Goal: Find specific fact: Find contact information

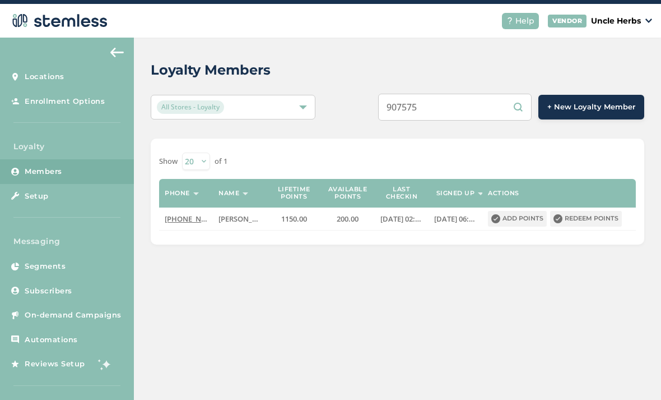
scroll to position [76, 0]
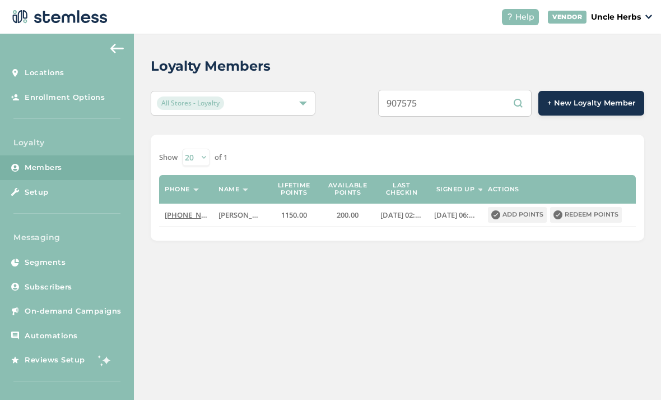
click at [494, 90] on input "907575" at bounding box center [455, 103] width 154 height 27
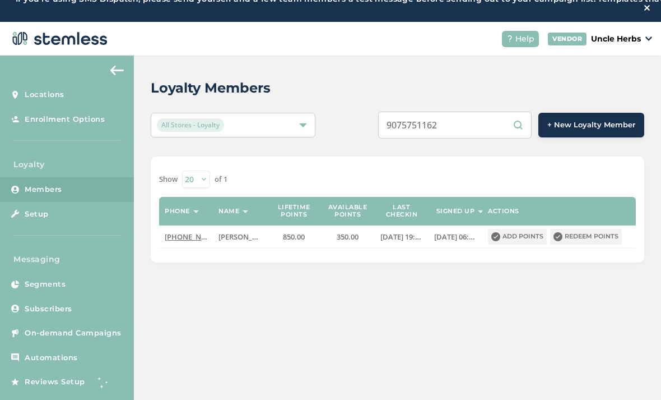
scroll to position [0, 0]
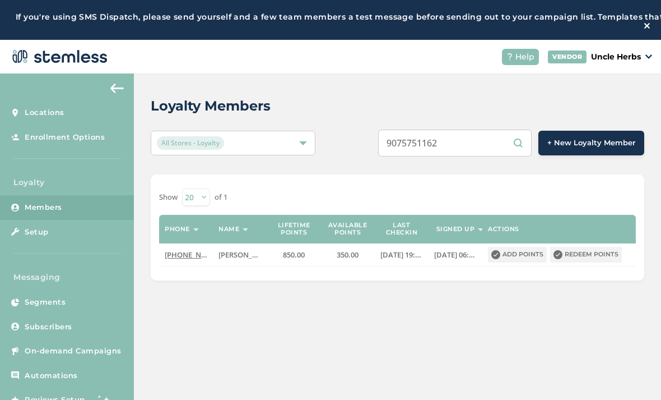
click at [489, 141] on input "9075751162" at bounding box center [455, 142] width 154 height 27
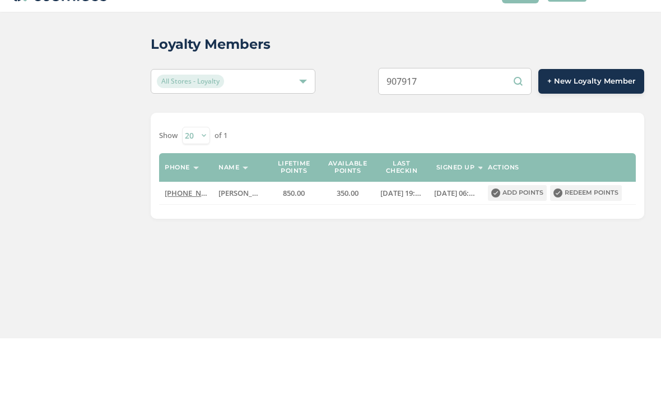
scroll to position [62, 0]
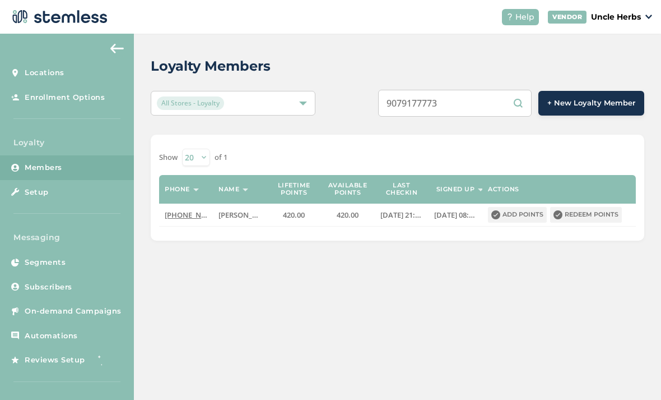
click at [494, 90] on input "9079177773" at bounding box center [455, 103] width 154 height 27
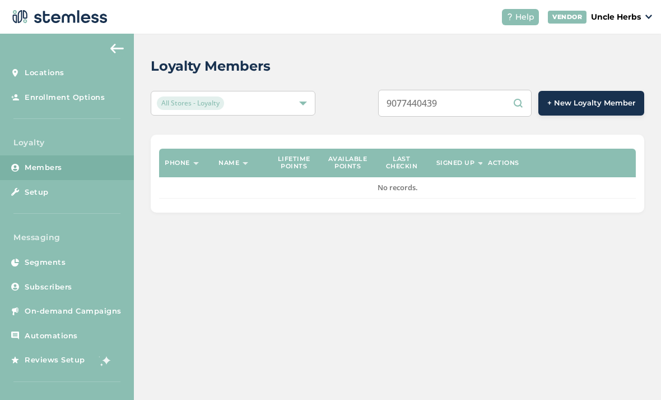
click at [482, 90] on input "9077440439" at bounding box center [455, 103] width 154 height 27
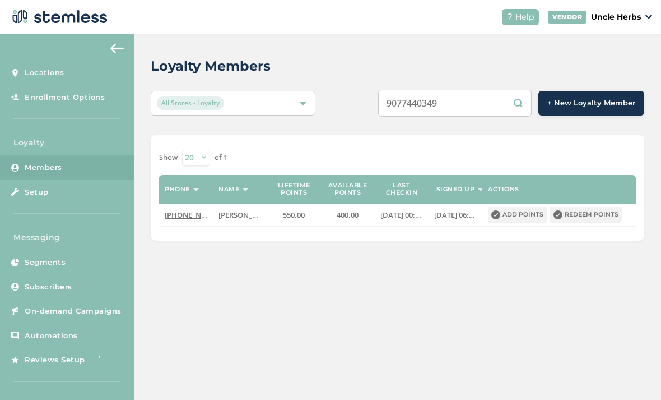
click at [488, 90] on input "9077440349" at bounding box center [455, 103] width 154 height 27
click at [486, 90] on input "9077440349" at bounding box center [455, 103] width 154 height 27
click at [488, 90] on input "9077440349" at bounding box center [455, 103] width 154 height 27
click at [491, 90] on input "9077440349" at bounding box center [455, 103] width 154 height 27
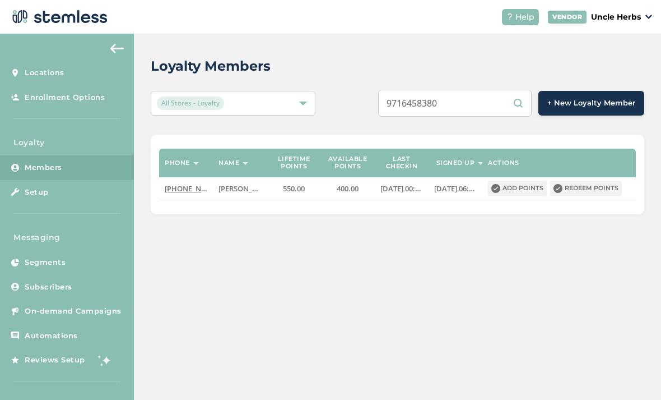
click at [497, 90] on input "9716458380" at bounding box center [455, 103] width 154 height 27
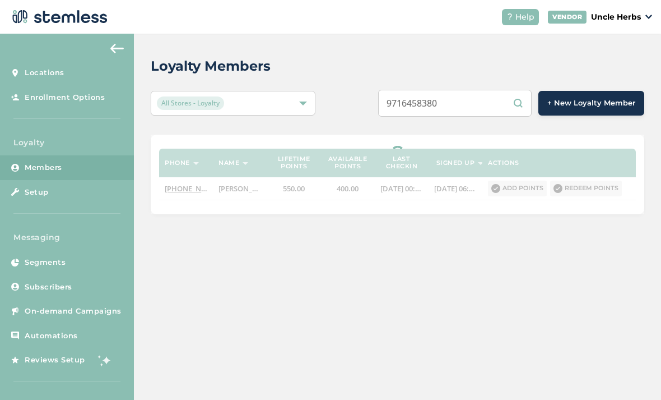
click at [505, 90] on input "9716458380" at bounding box center [455, 103] width 154 height 27
type input "9"
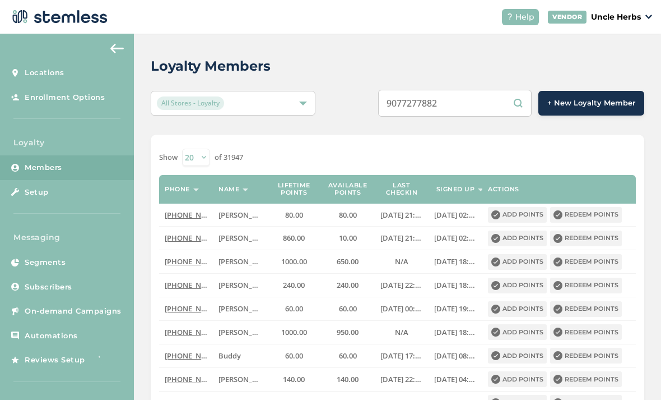
click at [500, 90] on input "9077277882" at bounding box center [455, 103] width 154 height 27
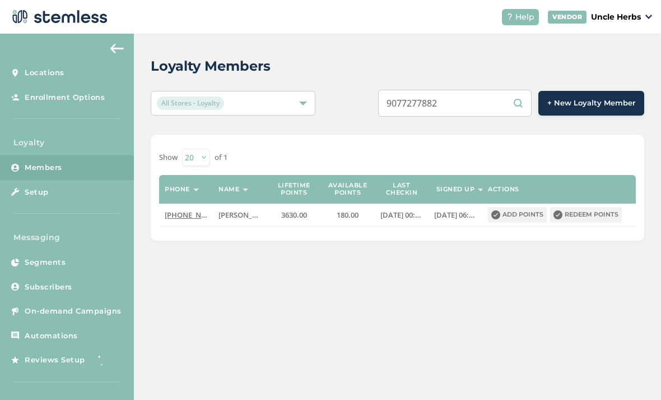
click at [503, 90] on input "9077277882" at bounding box center [455, 103] width 154 height 27
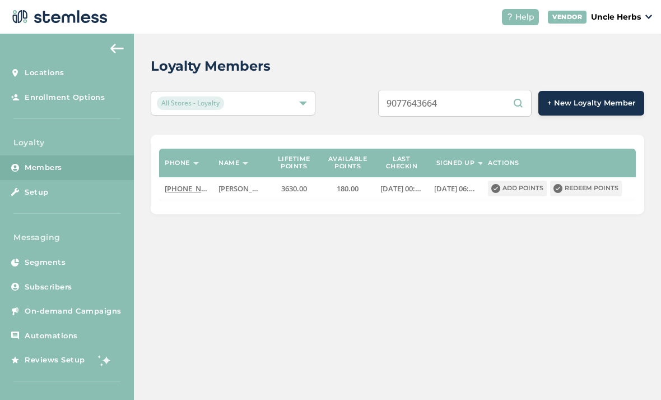
click at [498, 93] on input "9077643664" at bounding box center [455, 103] width 154 height 27
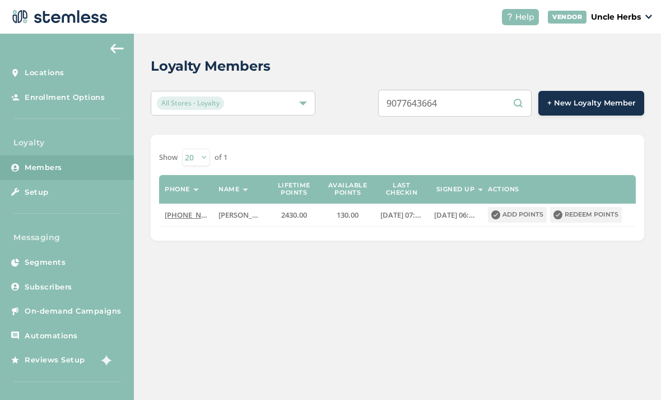
click at [513, 90] on input "9077643664" at bounding box center [455, 103] width 154 height 27
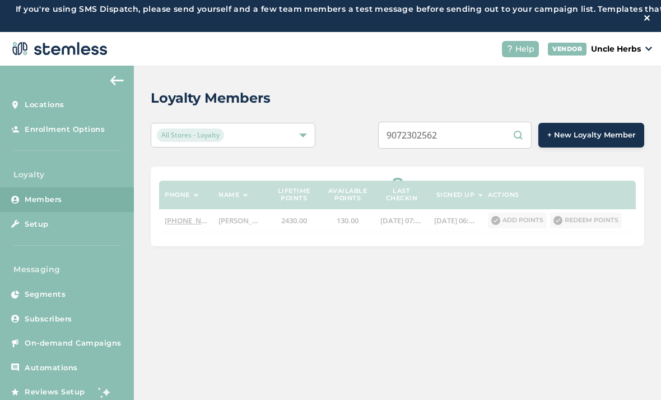
scroll to position [0, 0]
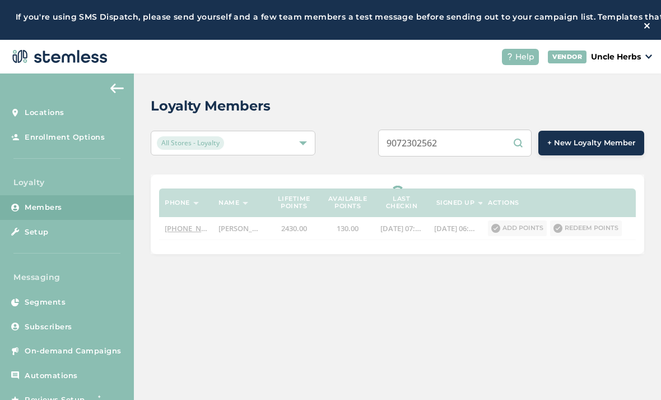
click at [526, 143] on input "9072302562" at bounding box center [455, 142] width 154 height 27
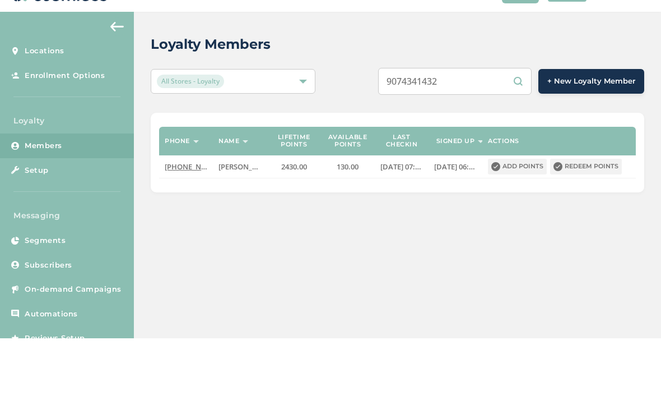
scroll to position [62, 0]
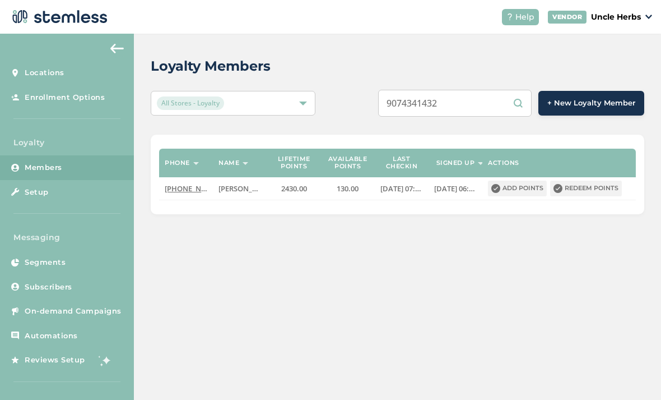
click at [500, 90] on input "9074341432" at bounding box center [455, 103] width 154 height 27
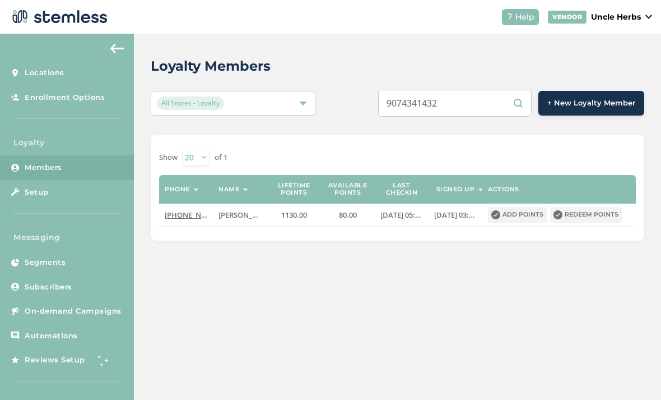
click at [489, 93] on input "9074341432" at bounding box center [455, 103] width 154 height 27
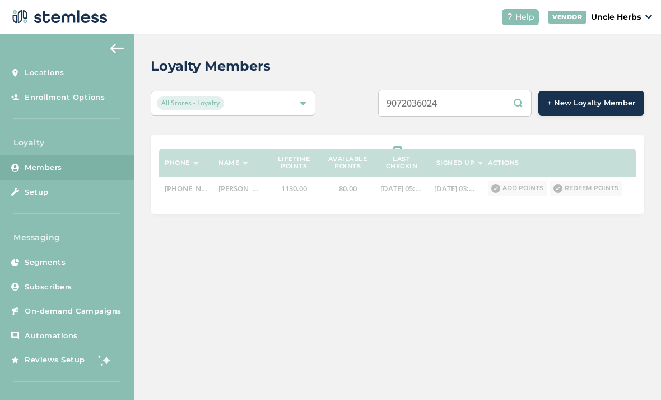
click at [517, 90] on input "9072036024" at bounding box center [455, 103] width 154 height 27
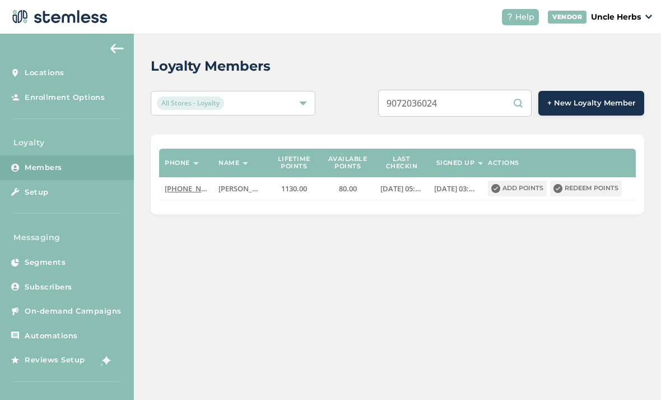
click at [488, 90] on input "9072036024" at bounding box center [455, 103] width 154 height 27
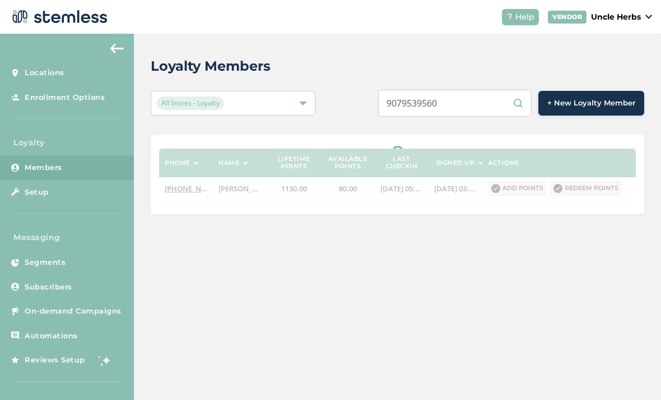
click at [508, 90] on input "9079539560" at bounding box center [455, 103] width 154 height 27
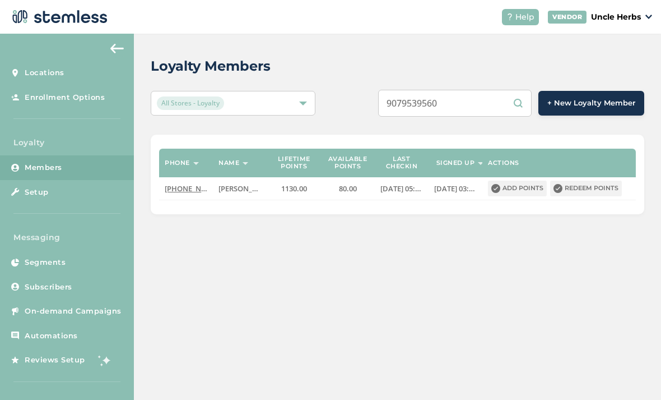
click at [499, 90] on input "9079539560" at bounding box center [455, 103] width 154 height 27
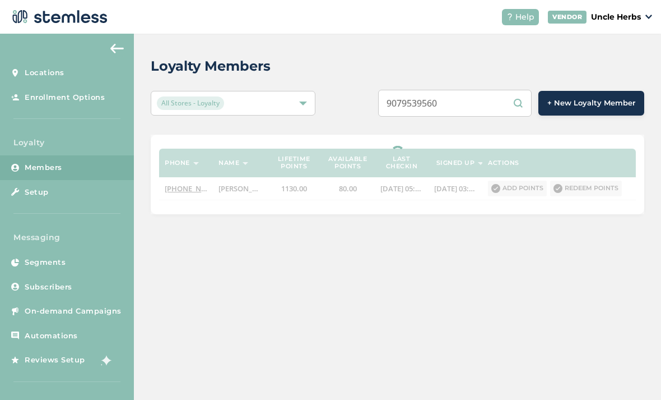
click at [484, 90] on input "9079539560" at bounding box center [455, 103] width 154 height 27
type input "9"
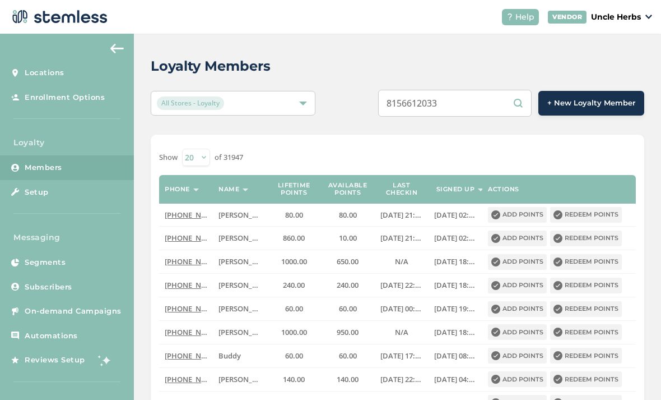
click at [480, 90] on input "8156612033" at bounding box center [455, 103] width 154 height 27
type input "8156612033"
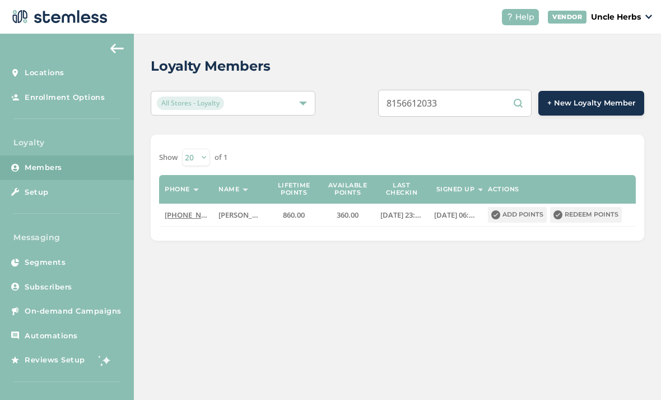
click at [485, 91] on input "8156612033" at bounding box center [455, 103] width 154 height 27
click at [492, 90] on input "8156612033" at bounding box center [455, 103] width 154 height 27
click at [490, 90] on input "8156612033" at bounding box center [455, 103] width 154 height 27
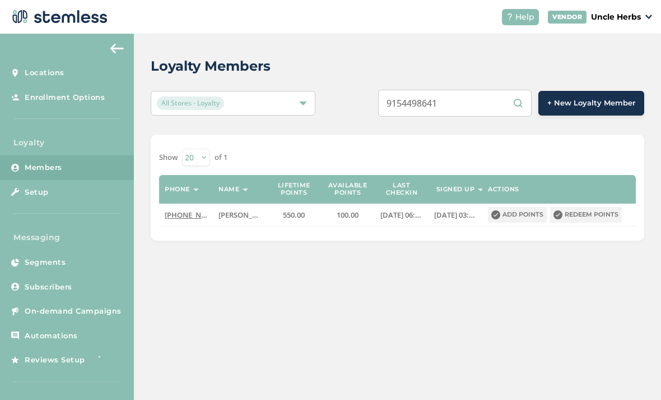
click at [482, 90] on input "9154498641" at bounding box center [455, 103] width 154 height 27
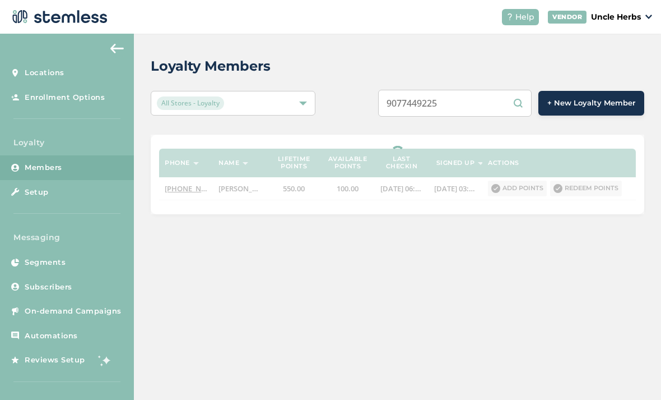
click at [490, 90] on input "9077449225" at bounding box center [455, 103] width 154 height 27
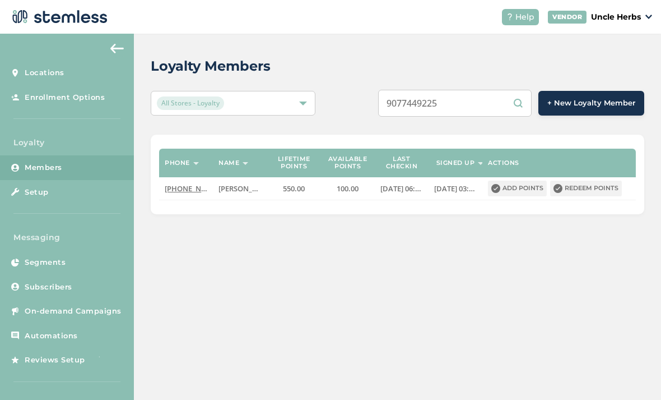
click at [488, 90] on input "9077449225" at bounding box center [455, 103] width 154 height 27
type input "9077449225"
